Goal: Information Seeking & Learning: Learn about a topic

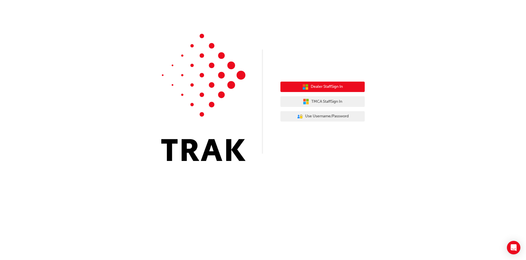
click at [324, 86] on span "Dealer Staff Sign In" at bounding box center [327, 86] width 32 height 6
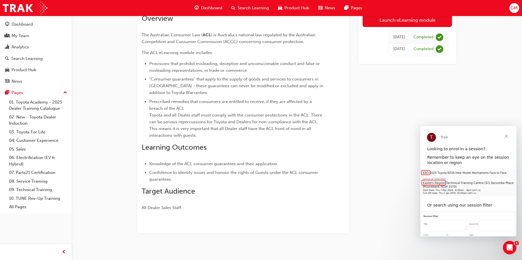
scroll to position [51, 0]
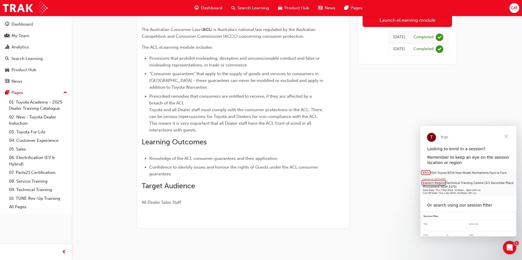
click at [508, 134] on span "Close" at bounding box center [506, 136] width 20 height 20
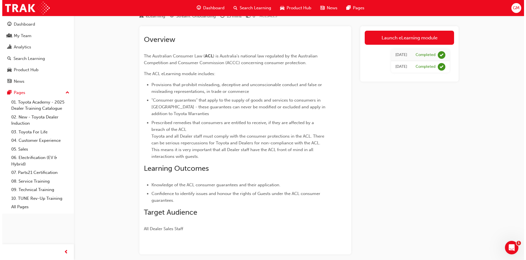
scroll to position [0, 0]
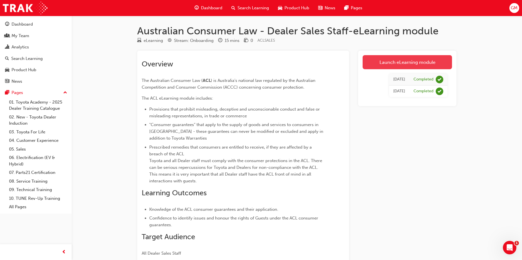
click at [400, 60] on link "Launch eLearning module" at bounding box center [406, 62] width 89 height 14
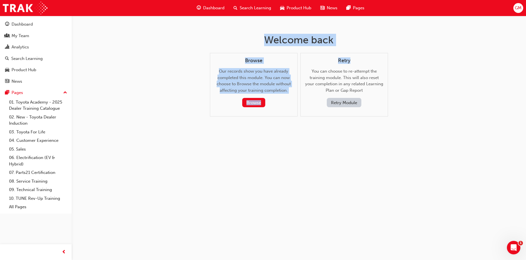
drag, startPoint x: 191, startPoint y: 30, endPoint x: 397, endPoint y: 54, distance: 207.4
click at [397, 54] on div "Welcome back Browse Our records show you have already completed this module. Yo…" at bounding box center [263, 130] width 526 height 260
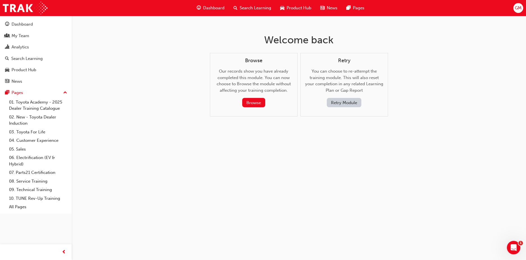
drag, startPoint x: 397, startPoint y: 54, endPoint x: 380, endPoint y: 139, distance: 86.7
click at [381, 138] on div "Welcome back Browse Our records show you have already completed this module. Yo…" at bounding box center [299, 80] width 183 height 128
